Goal: Transaction & Acquisition: Subscribe to service/newsletter

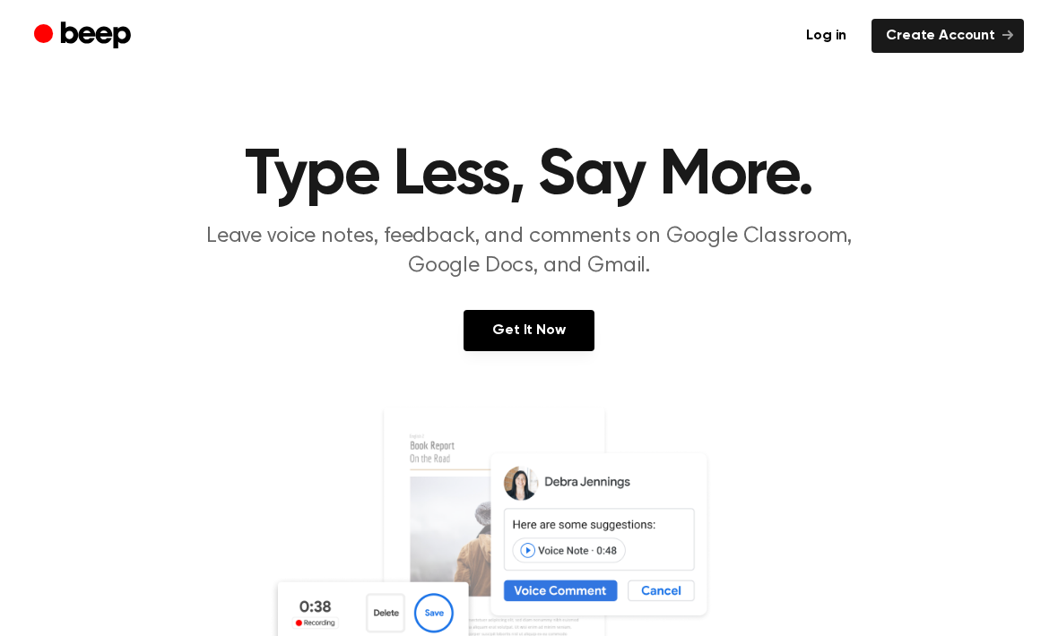
click at [965, 29] on link "Create Account" at bounding box center [947, 36] width 152 height 34
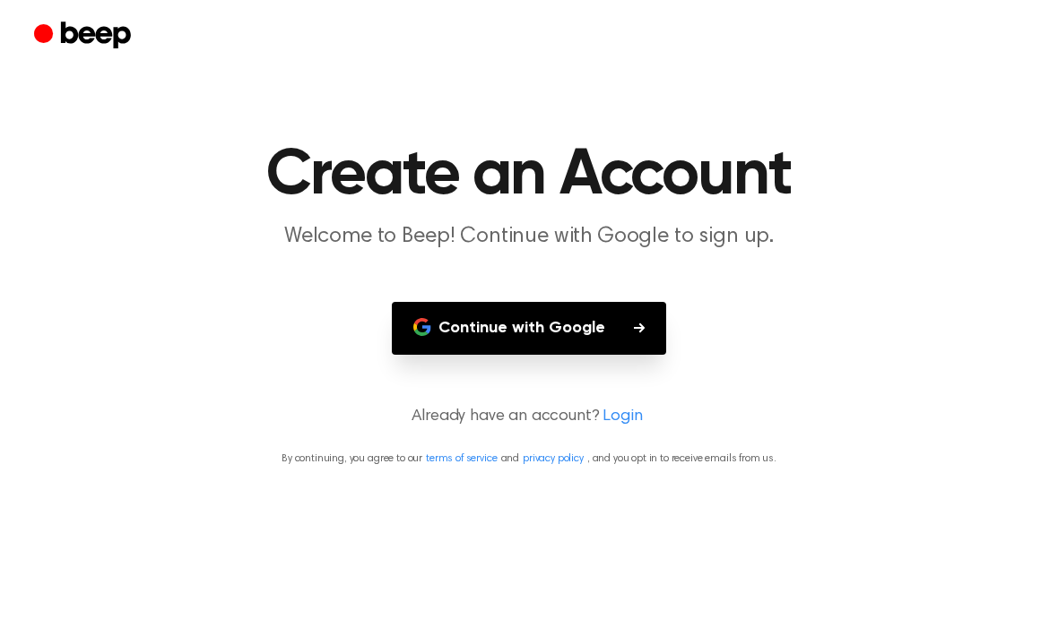
click at [88, 44] on icon "Beep" at bounding box center [84, 36] width 101 height 35
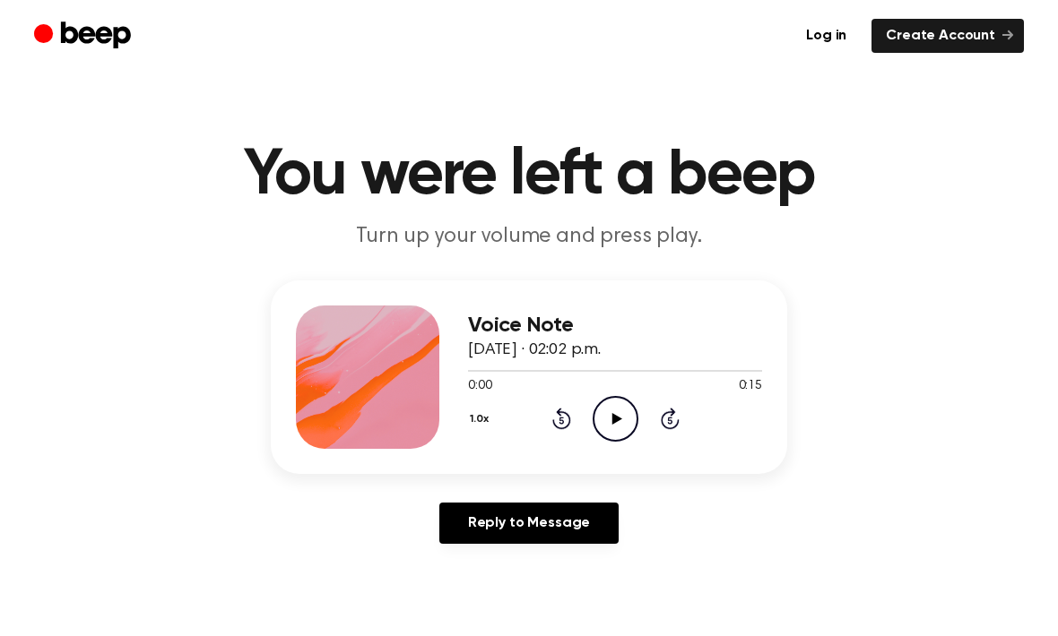
click at [628, 427] on icon "Play Audio" at bounding box center [615, 419] width 46 height 46
click at [577, 524] on link "Reply to Message" at bounding box center [528, 523] width 179 height 41
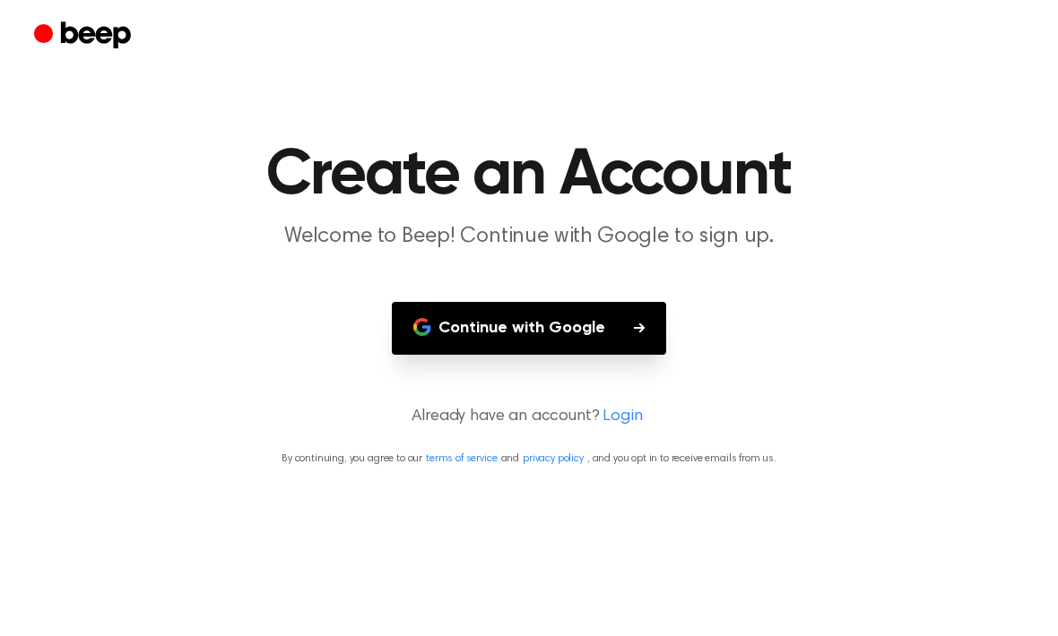
click at [603, 331] on button "Continue with Google" at bounding box center [529, 328] width 274 height 53
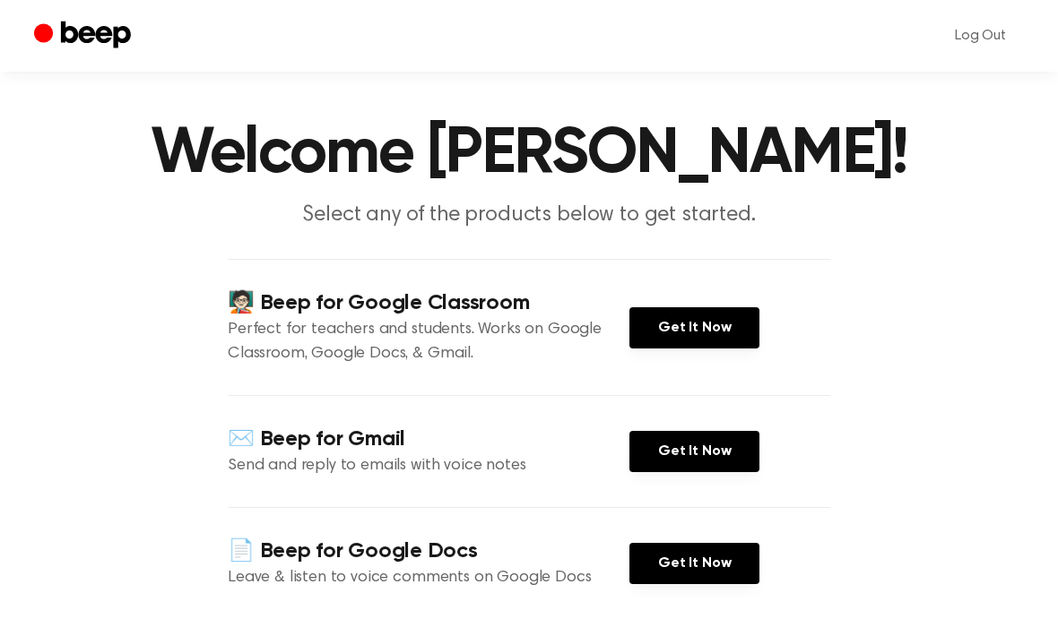
scroll to position [9, 0]
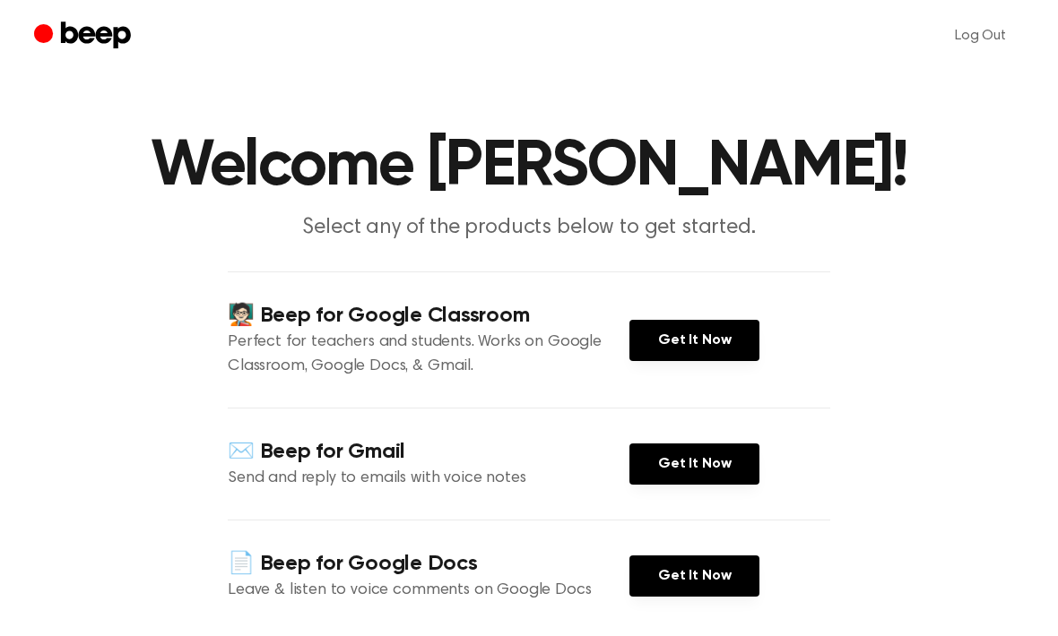
click at [707, 361] on link "Get It Now" at bounding box center [694, 340] width 130 height 41
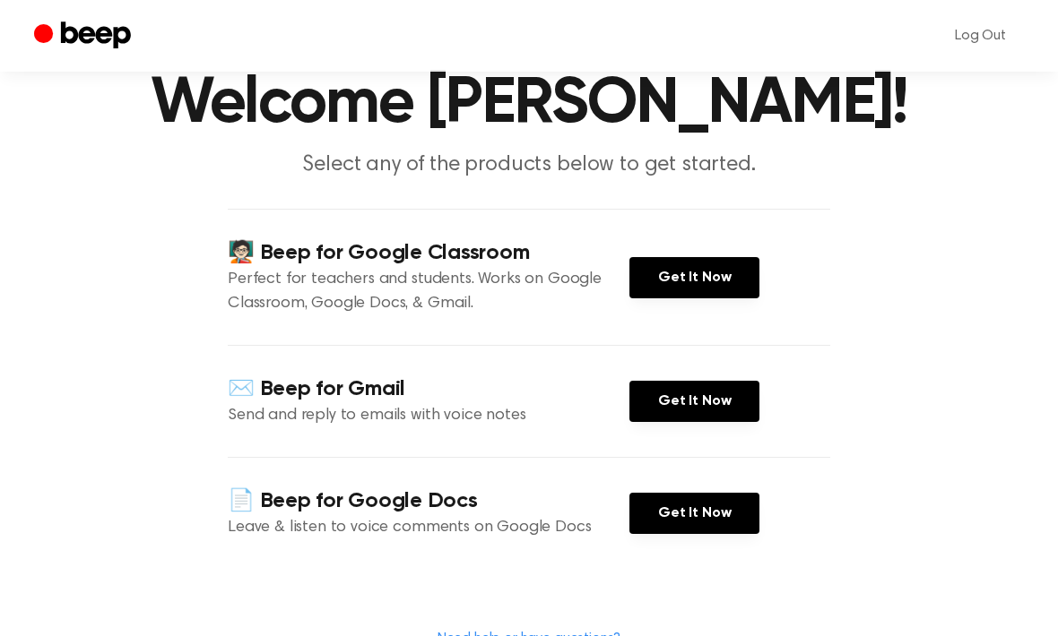
scroll to position [71, 0]
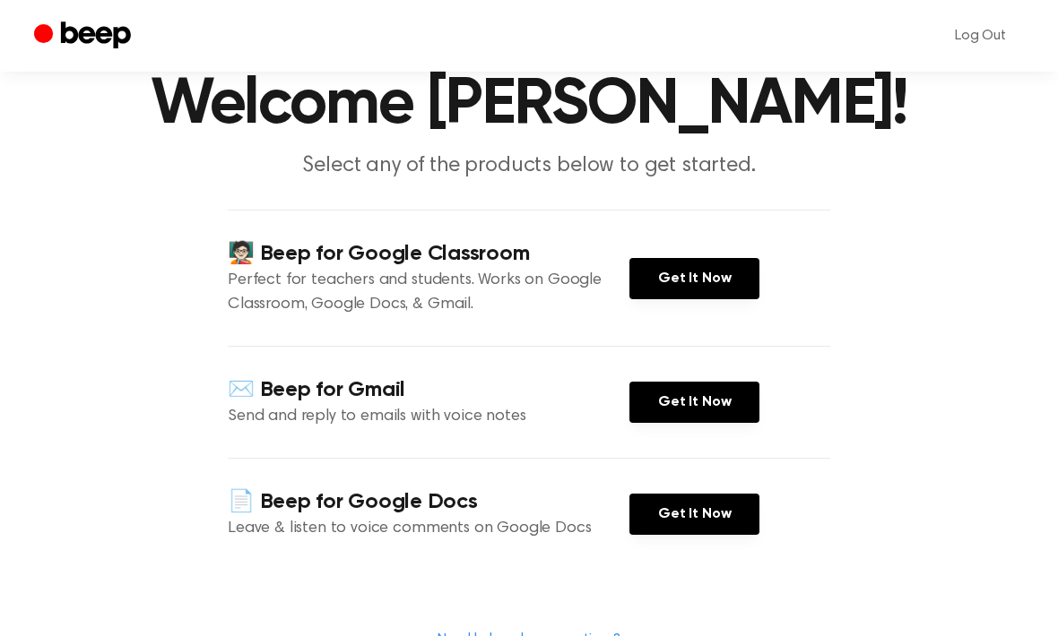
click at [704, 423] on link "Get It Now" at bounding box center [694, 402] width 130 height 41
